Goal: Transaction & Acquisition: Purchase product/service

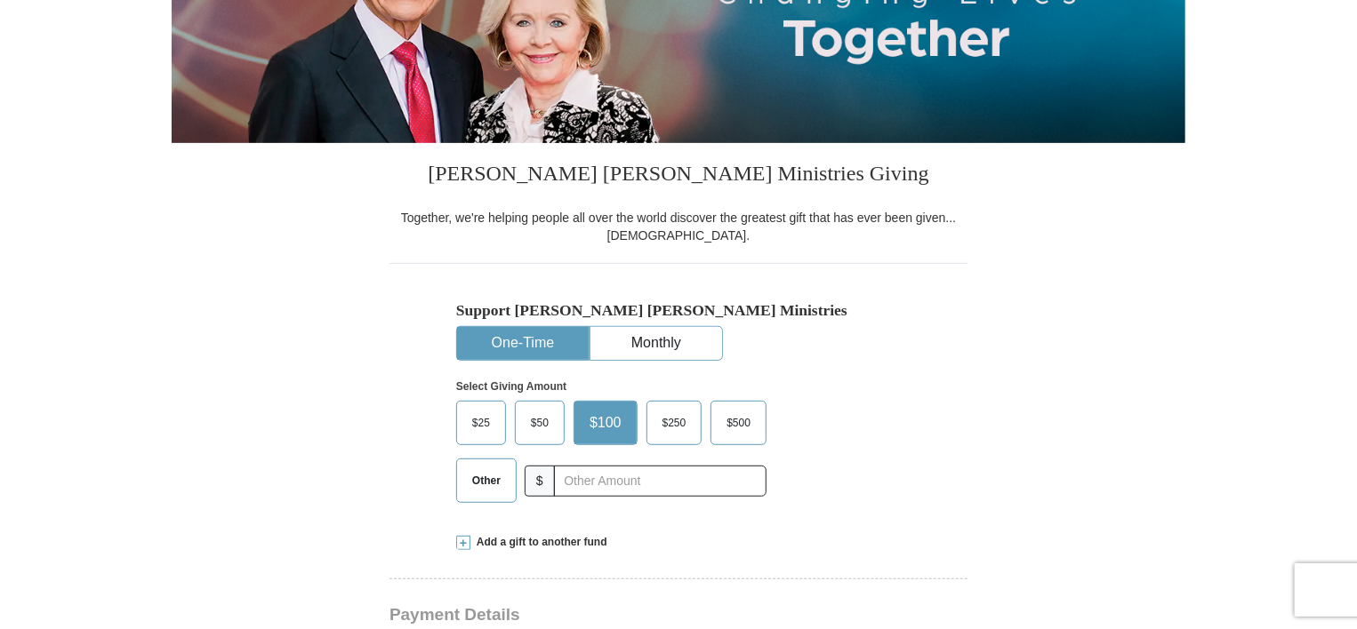
scroll to position [304, 0]
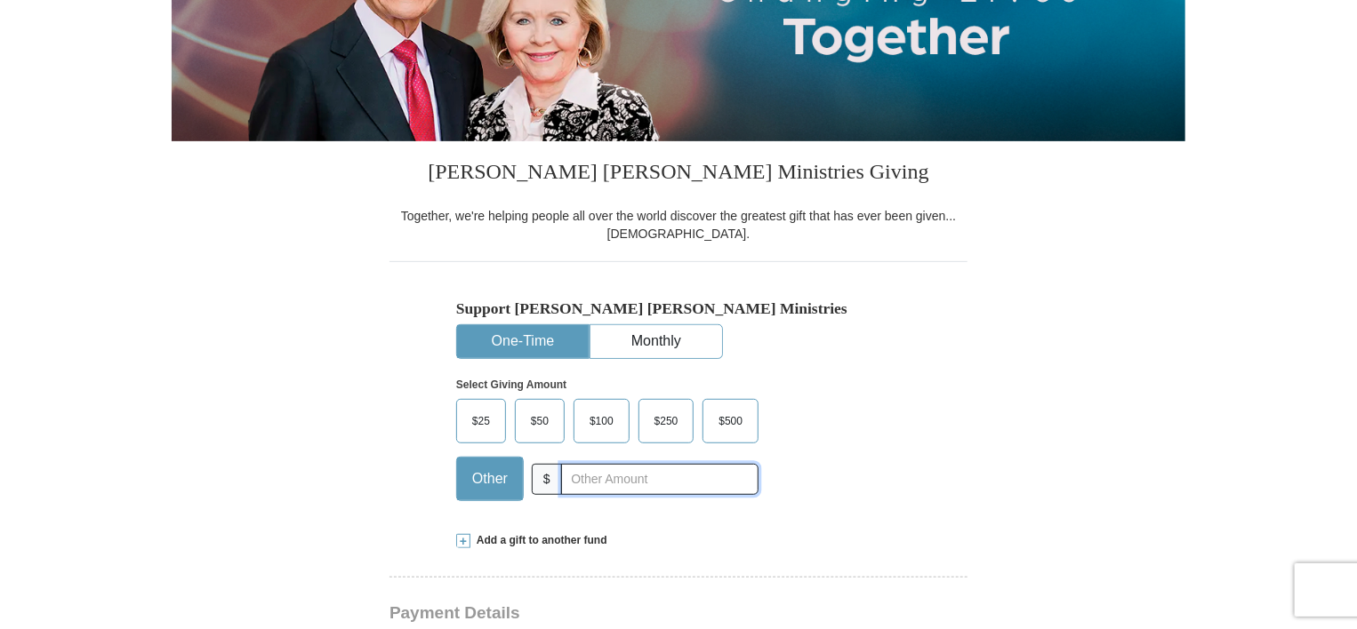
click at [572, 484] on input "text" at bounding box center [659, 479] width 197 height 31
type input "175.00"
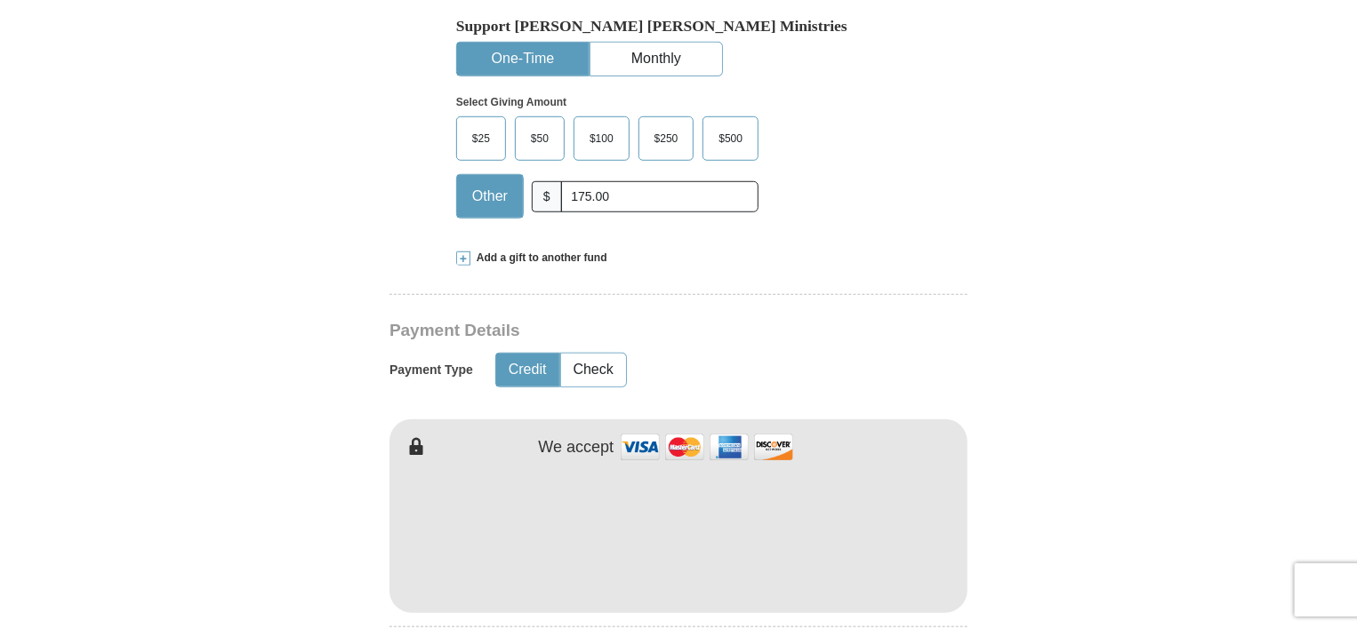
scroll to position [588, 0]
click at [591, 369] on button "Check" at bounding box center [593, 368] width 65 height 33
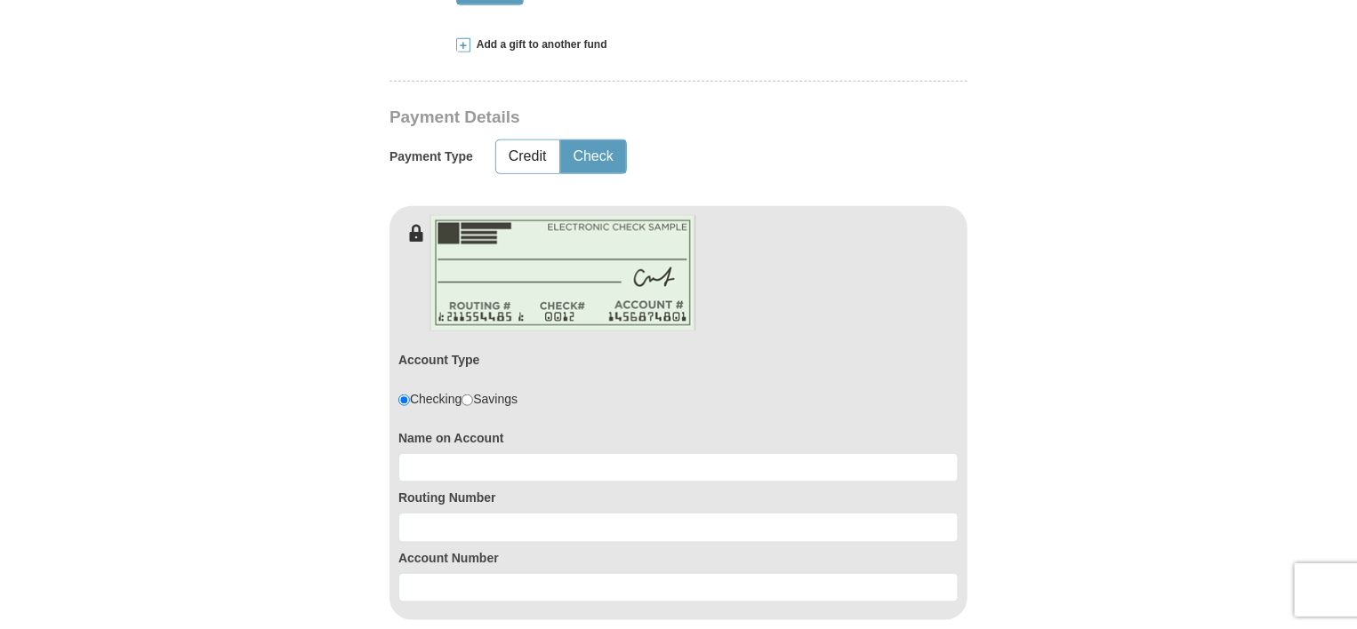
scroll to position [802, 0]
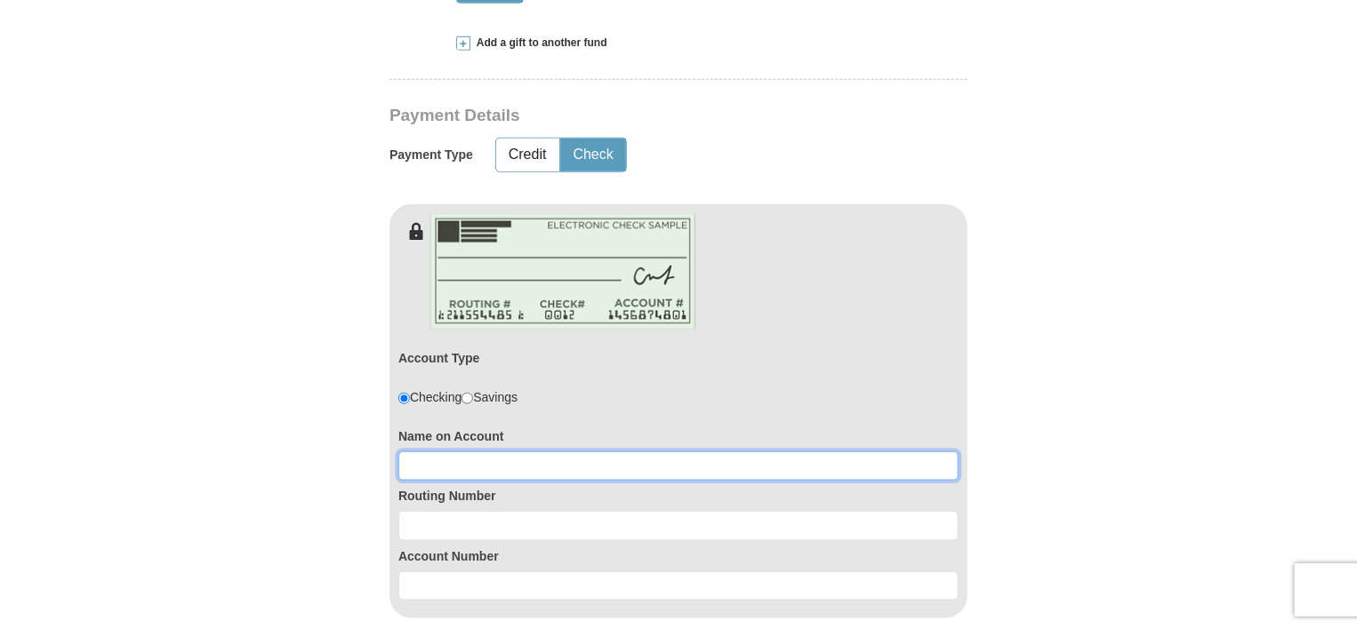
click at [427, 456] on input at bounding box center [678, 467] width 560 height 30
type input "[PERSON_NAME] & [PERSON_NAME]"
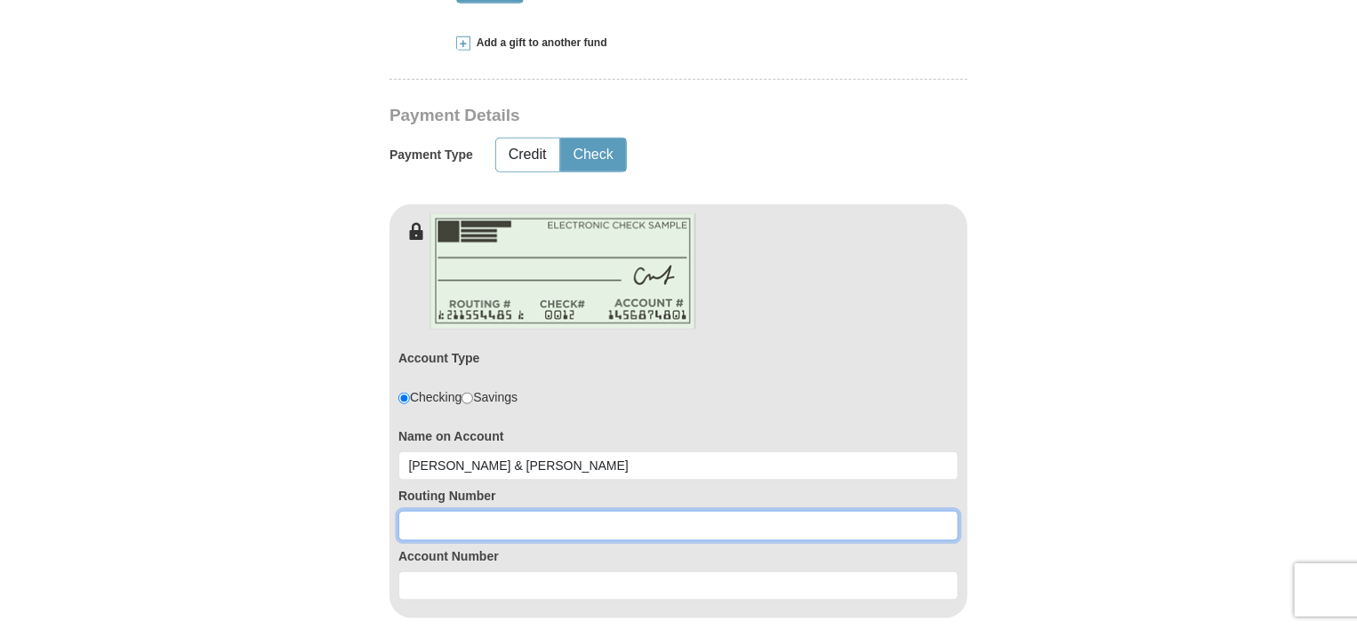
click at [441, 531] on input at bounding box center [678, 526] width 560 height 30
type input "031309123"
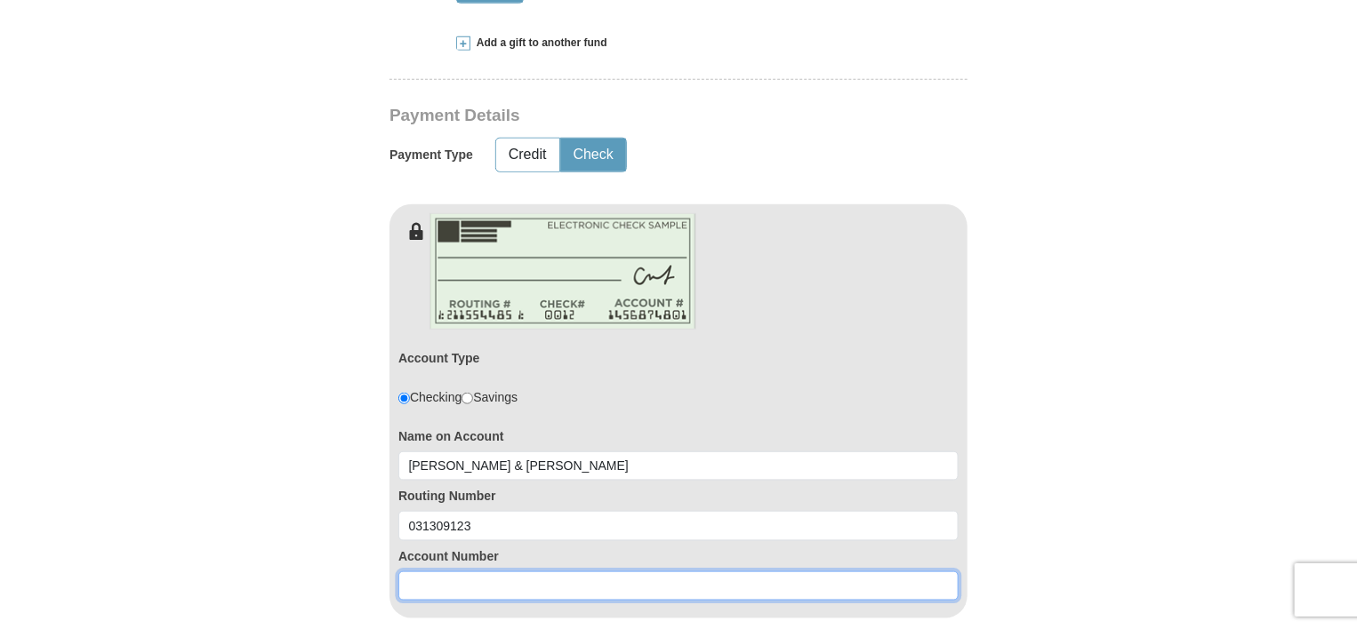
click at [428, 579] on input at bounding box center [678, 587] width 560 height 30
type input "1390003823349"
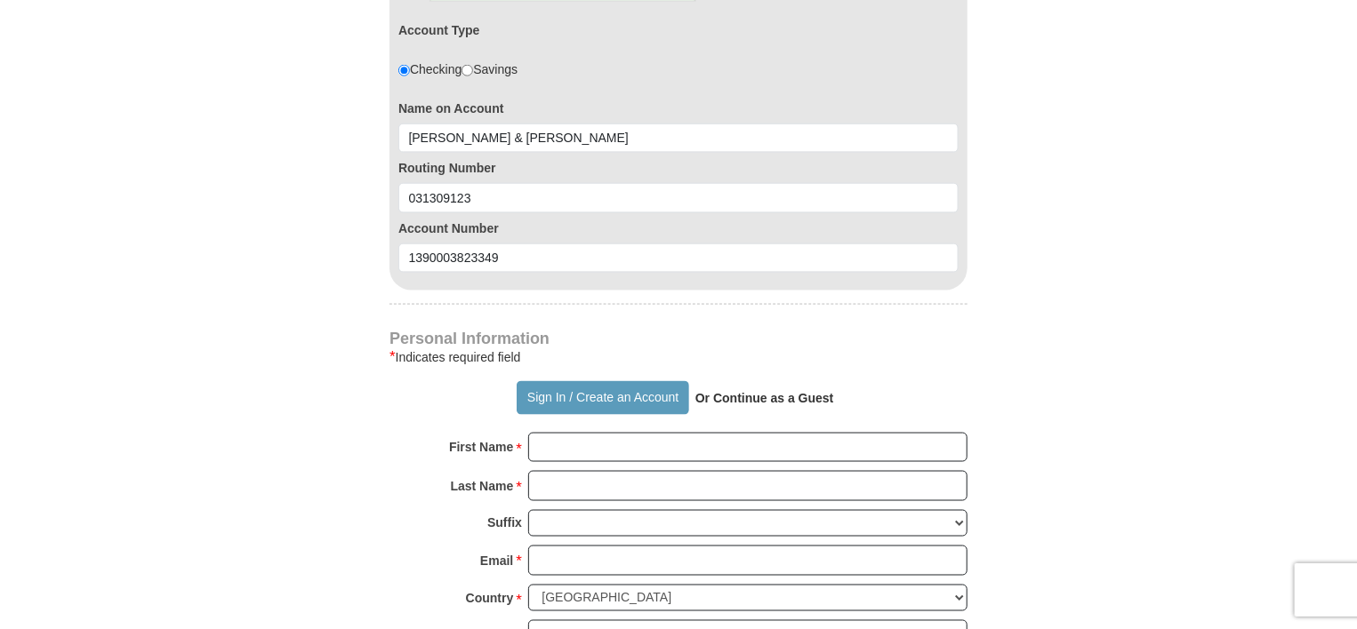
scroll to position [1157, 0]
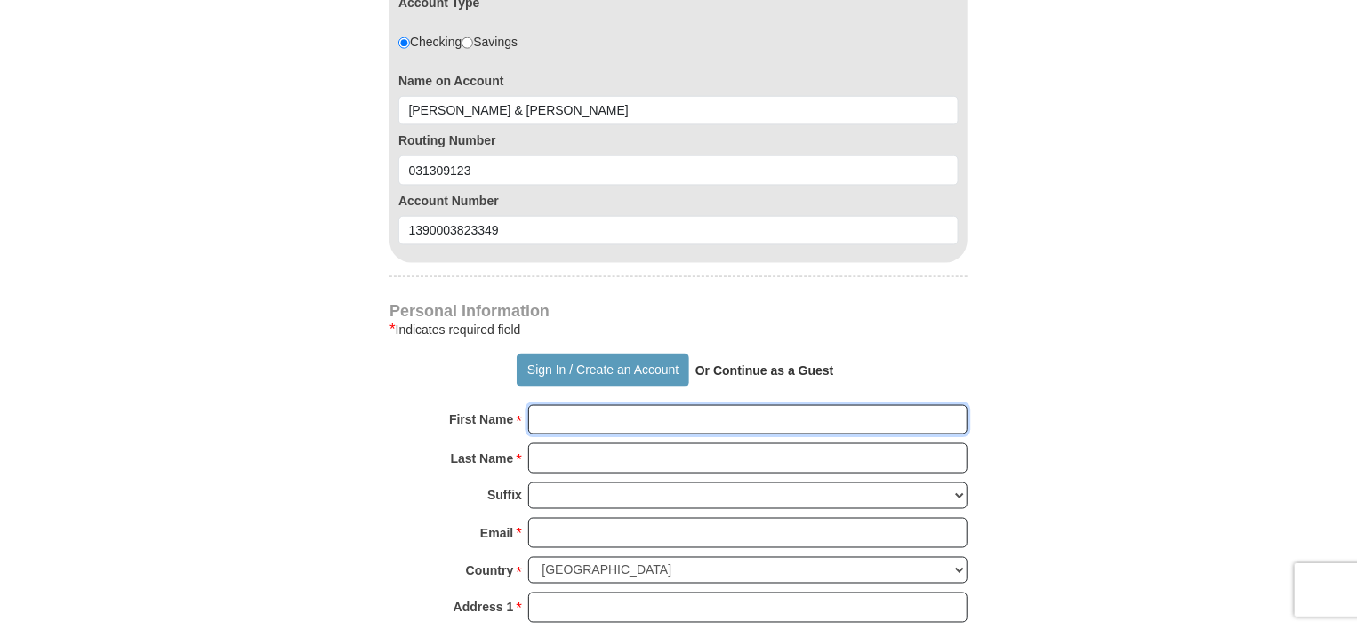
click at [569, 415] on input "First Name *" at bounding box center [747, 420] width 439 height 30
type input "[PERSON_NAME] and [PERSON_NAME]"
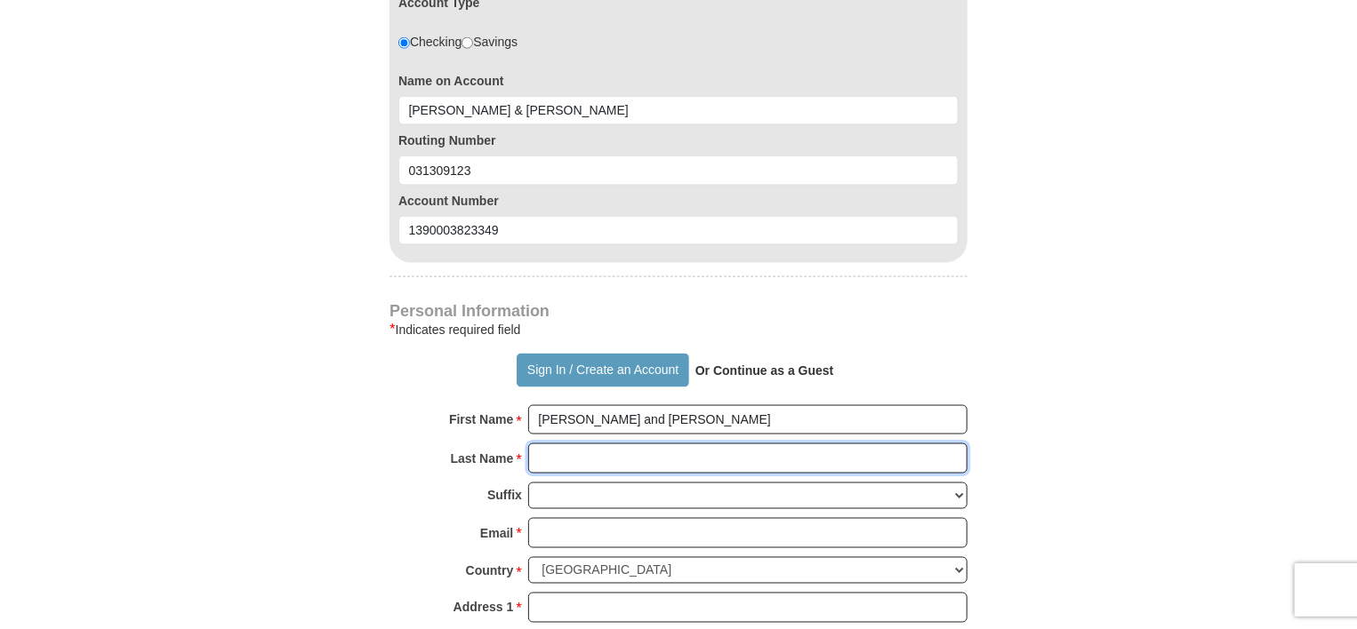
click at [627, 447] on input "Last Name *" at bounding box center [747, 459] width 439 height 30
type input "[PERSON_NAME]"
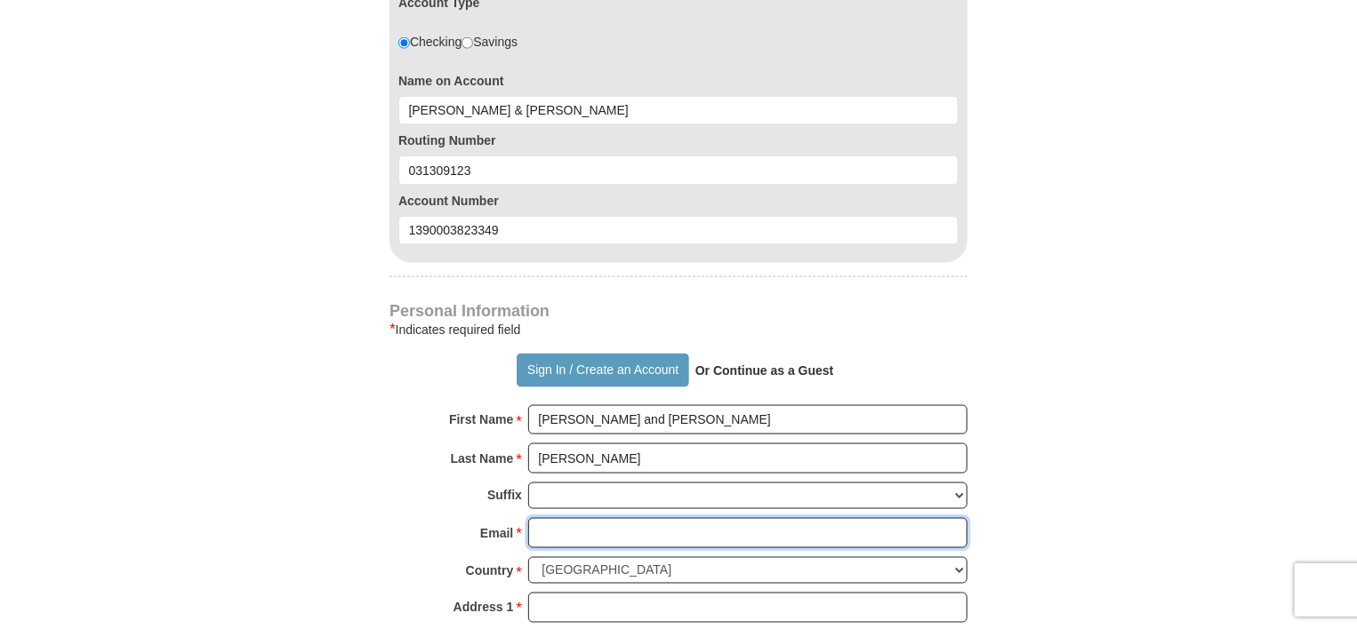
click at [588, 521] on input "Email *" at bounding box center [747, 533] width 439 height 30
type input "[EMAIL_ADDRESS][DOMAIN_NAME]"
click at [372, 563] on form "Already have an account? Sign in for faster giving. Don't have an account? Crea…" at bounding box center [678, 114] width 1013 height 2401
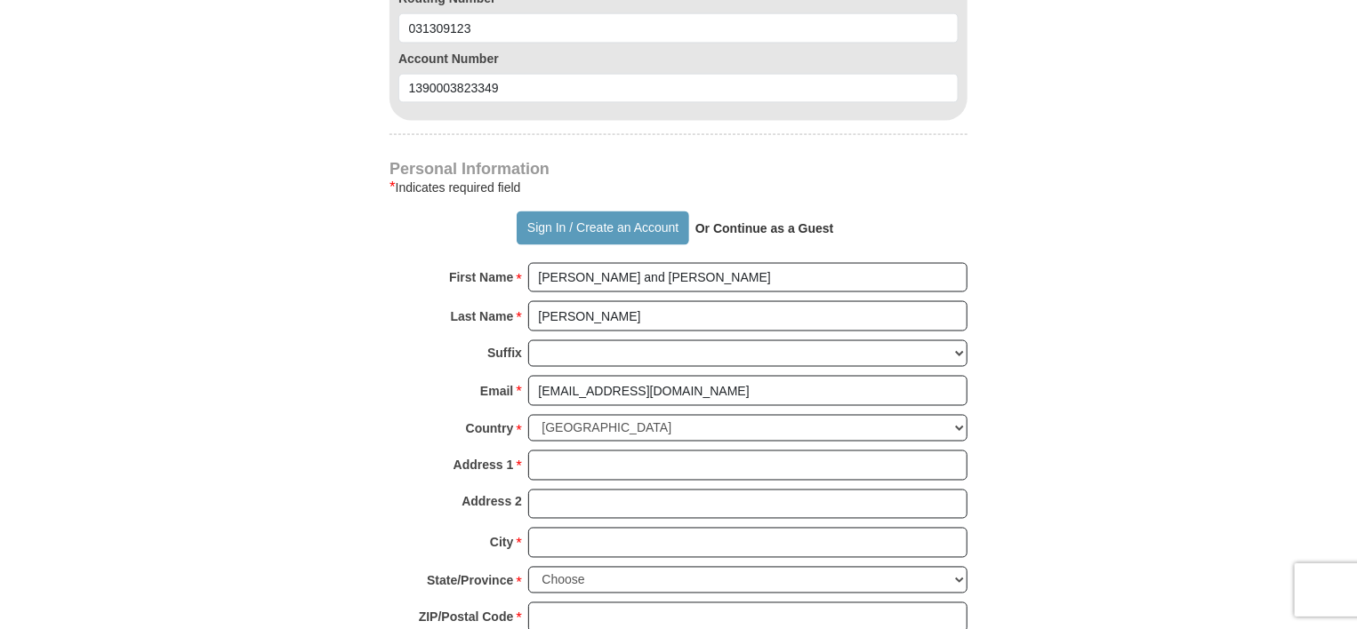
scroll to position [1335, 0]
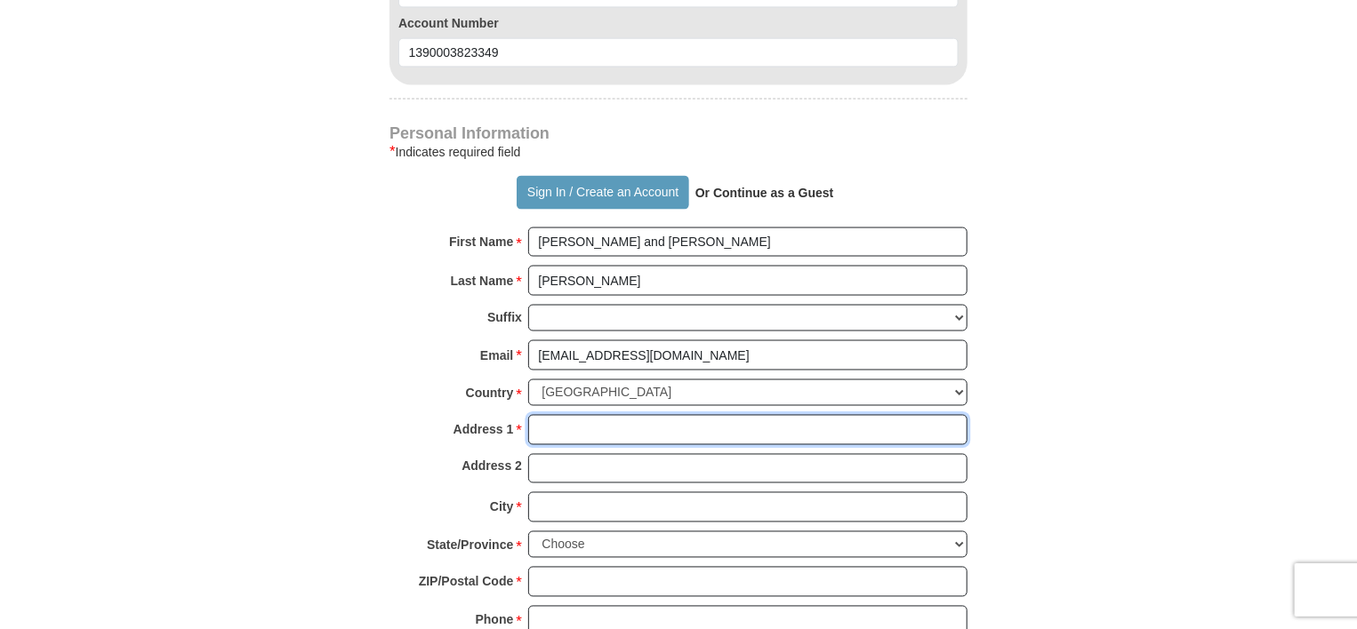
click at [601, 424] on input "Address 1 *" at bounding box center [747, 430] width 439 height 30
type input "[STREET_ADDRESS]"
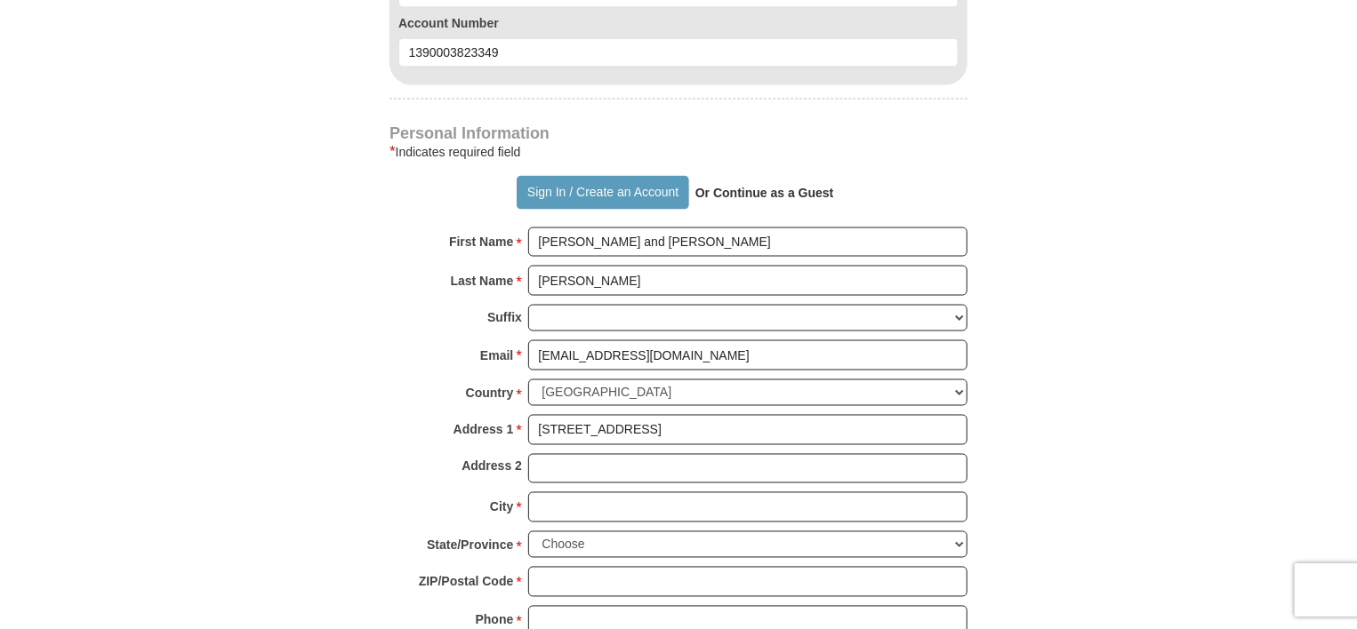
drag, startPoint x: 622, startPoint y: 501, endPoint x: 292, endPoint y: 490, distance: 330.9
click at [590, 509] on input "City *" at bounding box center [747, 507] width 439 height 30
type input "Waynesboro"
click at [960, 532] on select "Choose [US_STATE] [US_STATE] [US_STATE] [US_STATE] [US_STATE] Armed Forces Amer…" at bounding box center [747, 546] width 439 height 28
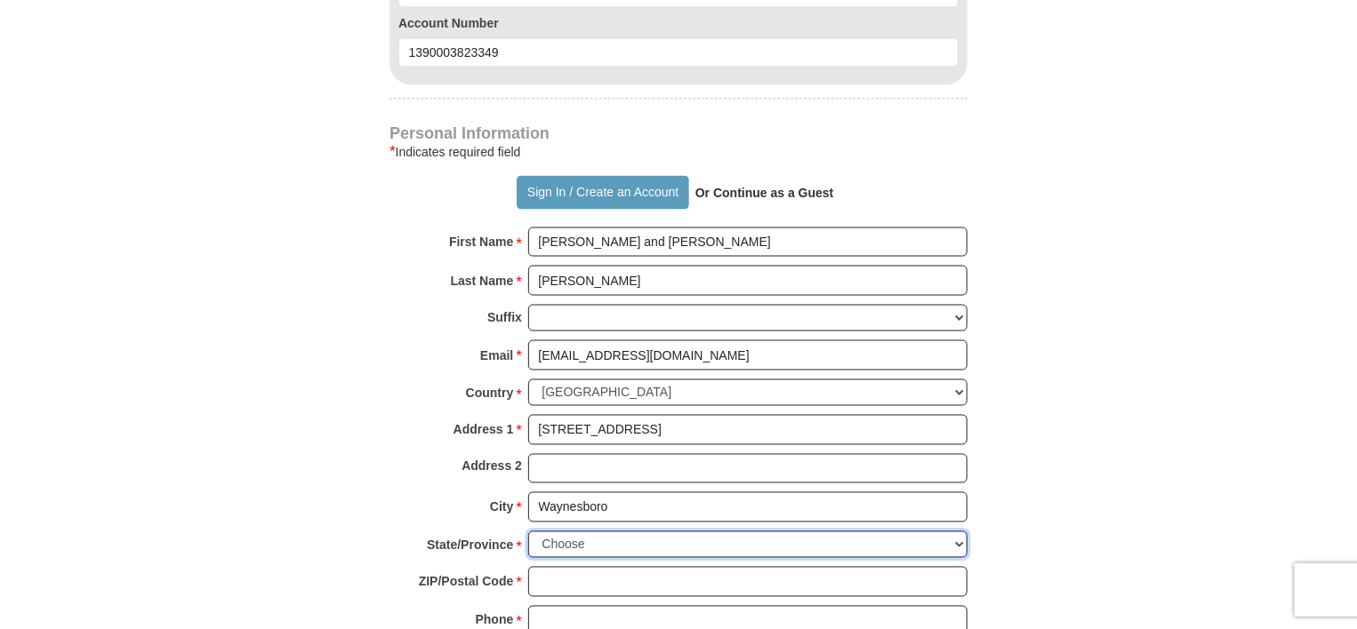
select select "PA"
click at [528, 532] on select "Choose [US_STATE] [US_STATE] [US_STATE] [US_STATE] [US_STATE] Armed Forces Amer…" at bounding box center [747, 546] width 439 height 28
click at [604, 577] on input "ZIP/Postal Code *" at bounding box center [747, 582] width 439 height 30
type input "17268"
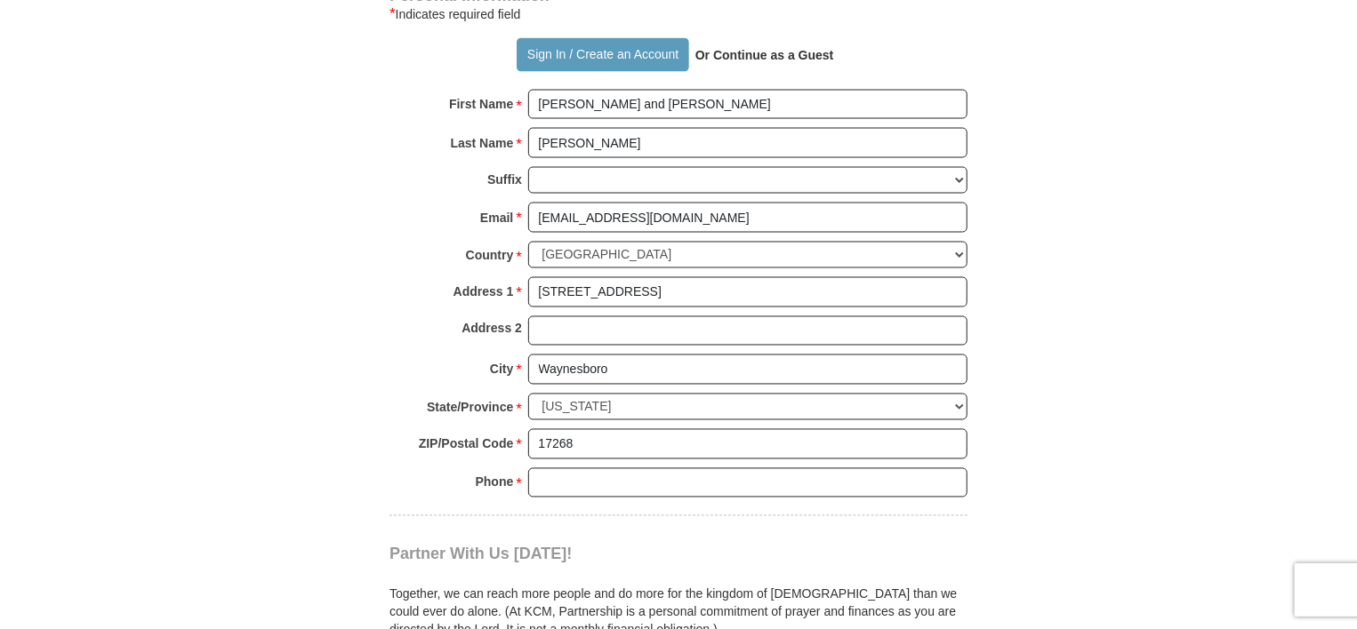
scroll to position [1477, 0]
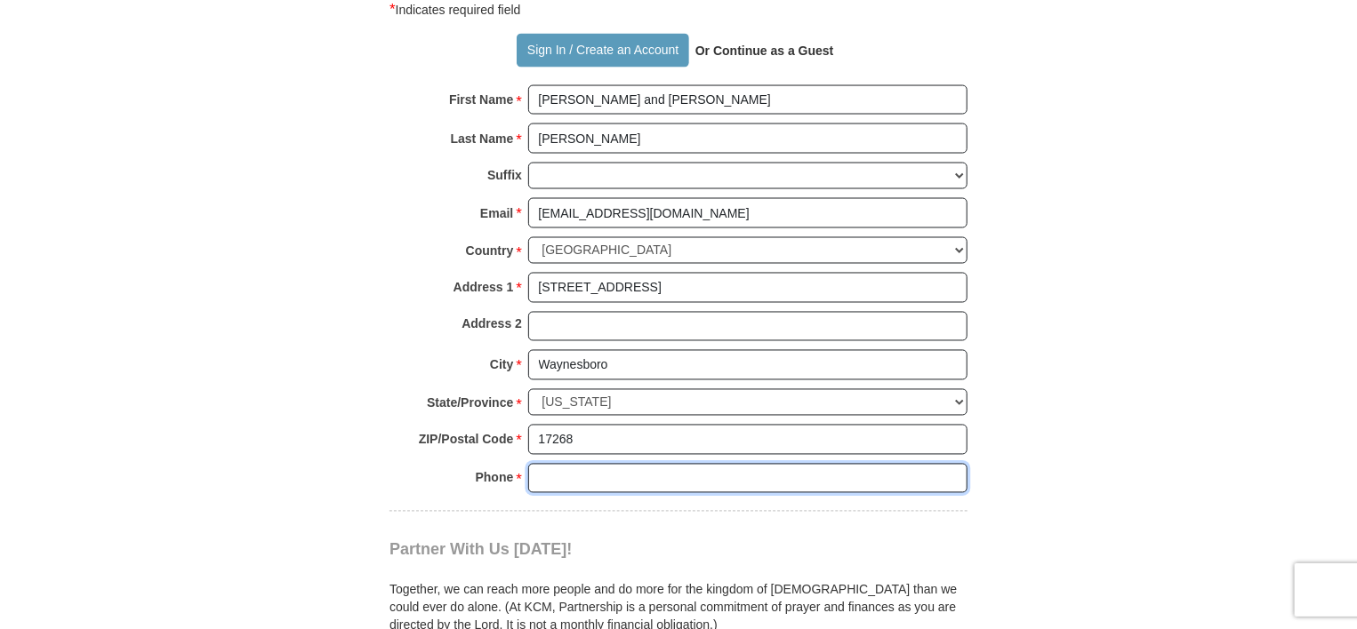
click at [584, 469] on input "Phone * *" at bounding box center [747, 479] width 439 height 30
type input "[PHONE_NUMBER]"
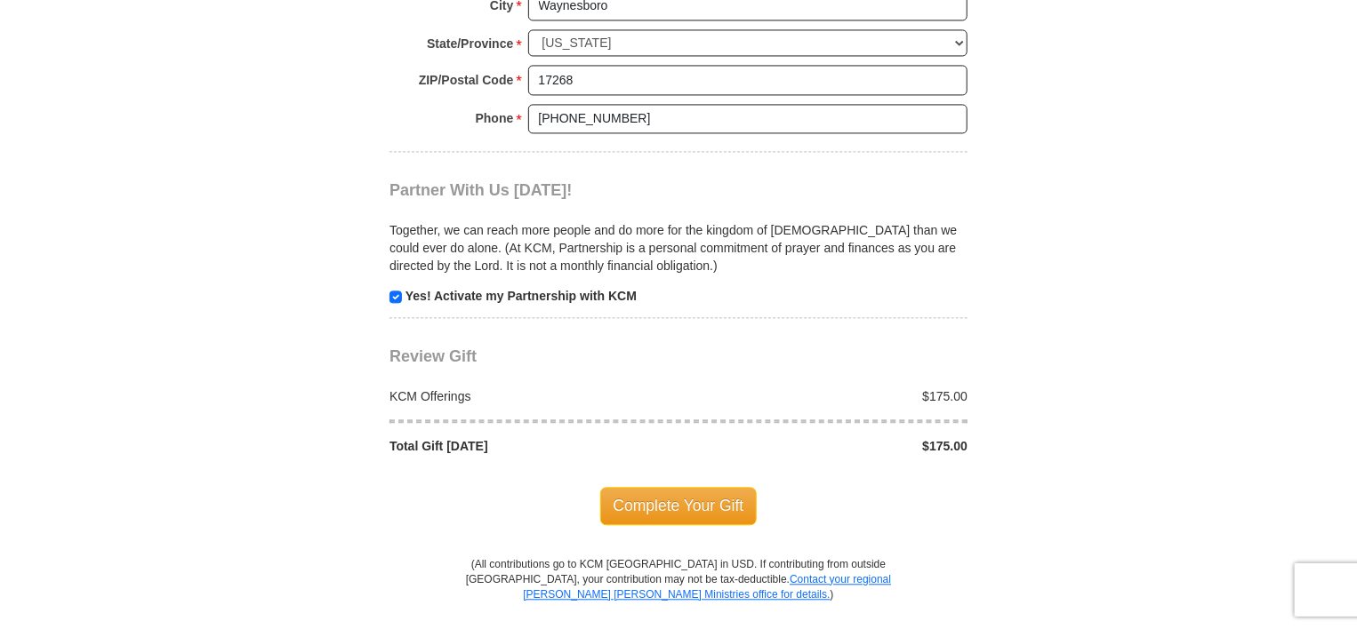
scroll to position [1869, 0]
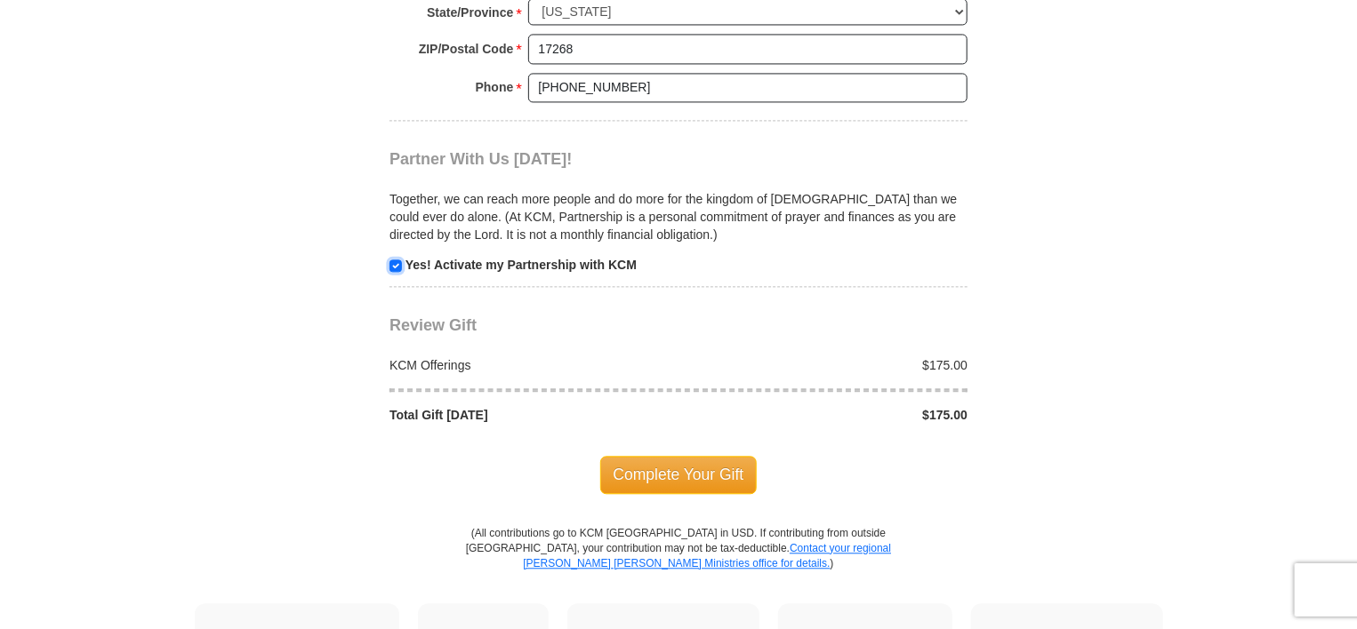
click at [396, 260] on input "checkbox" at bounding box center [395, 266] width 12 height 12
checkbox input "false"
click at [694, 461] on span "Complete Your Gift" at bounding box center [678, 474] width 157 height 37
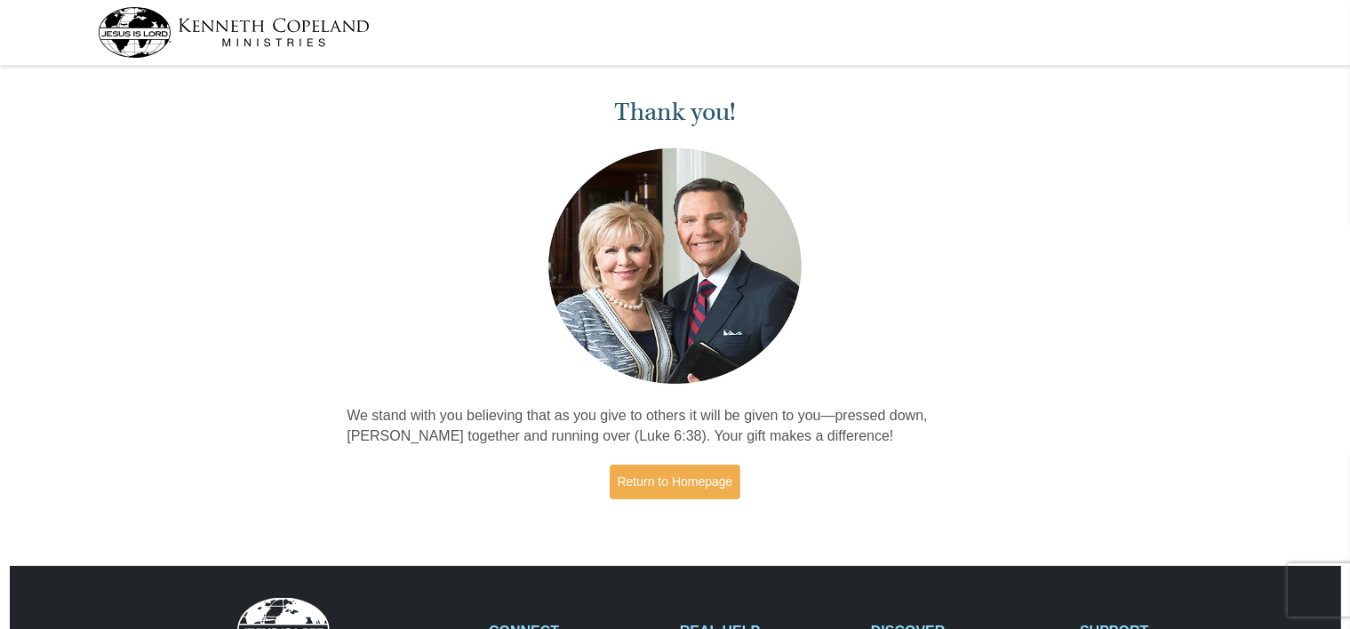
click at [694, 461] on div "Thank you! We stand with you believing that as you give to others it will be gi…" at bounding box center [676, 291] width 676 height 441
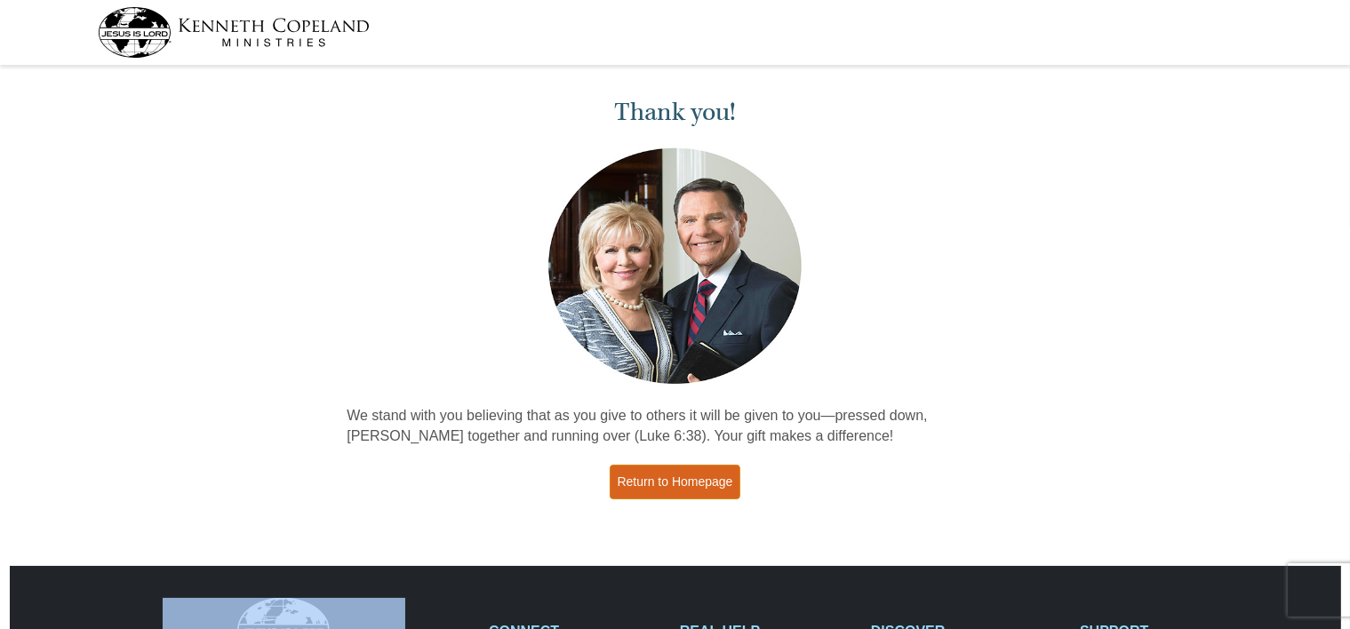
drag, startPoint x: 0, startPoint y: 0, endPoint x: 690, endPoint y: 479, distance: 839.9
click at [690, 479] on div "Thank you! We stand with you believing that as you give to others it will be gi…" at bounding box center [676, 291] width 676 height 441
click at [690, 479] on link "Return to Homepage" at bounding box center [676, 482] width 132 height 35
